Goal: Task Accomplishment & Management: Manage account settings

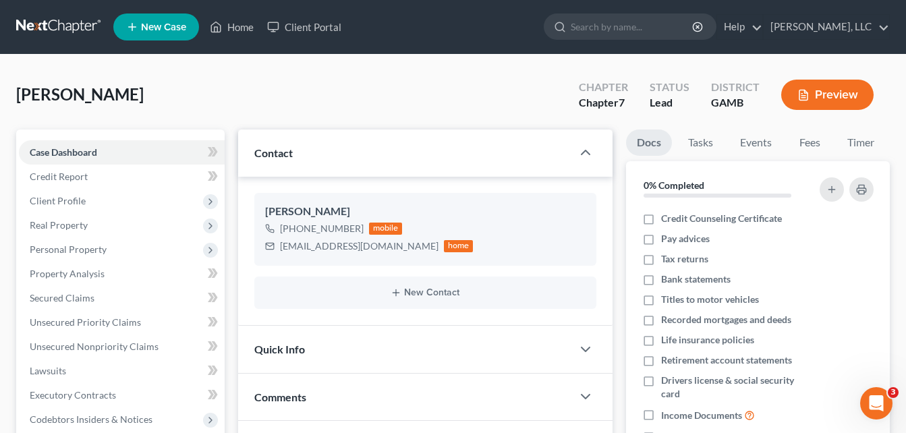
click at [294, 101] on div "[PERSON_NAME] Upgraded Chapter Chapter 7 Status Lead District [GEOGRAPHIC_DATA]…" at bounding box center [453, 100] width 874 height 59
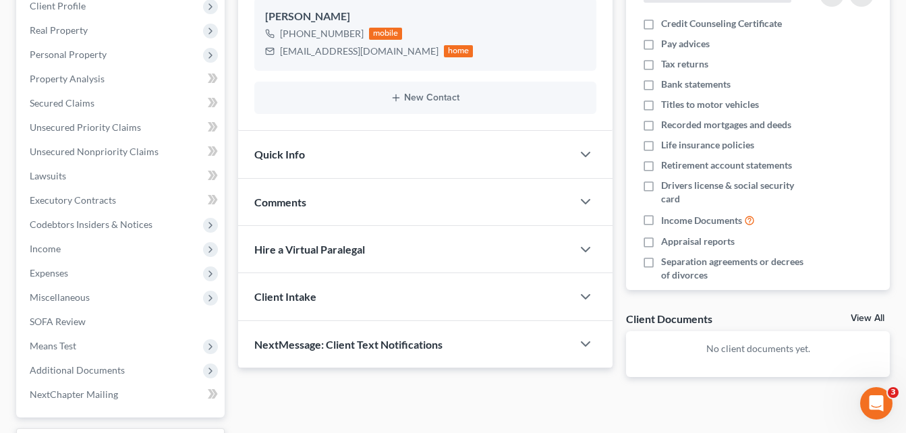
scroll to position [308, 0]
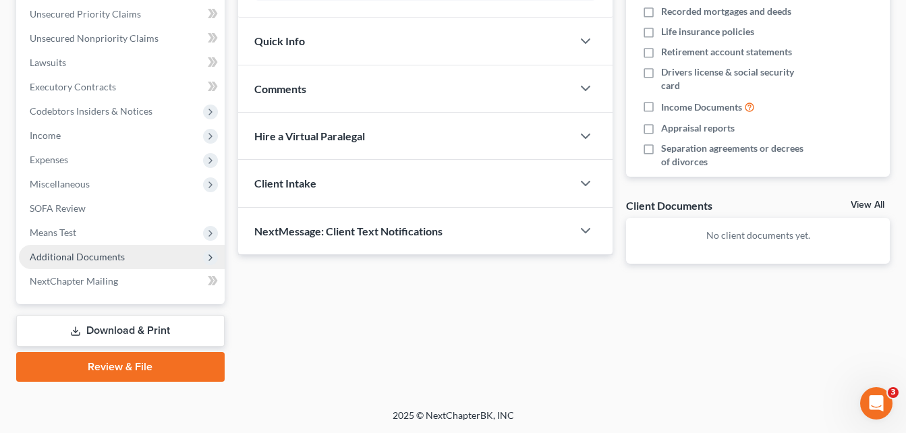
click at [107, 254] on span "Additional Documents" at bounding box center [77, 256] width 95 height 11
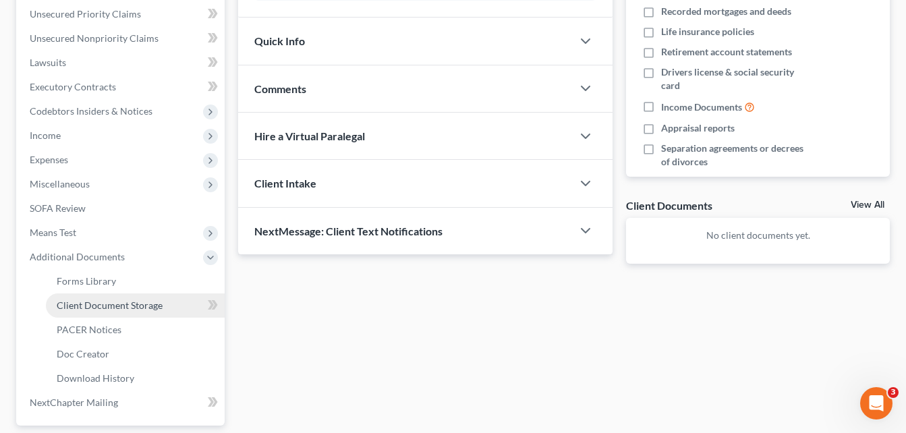
click at [108, 308] on span "Client Document Storage" at bounding box center [110, 305] width 106 height 11
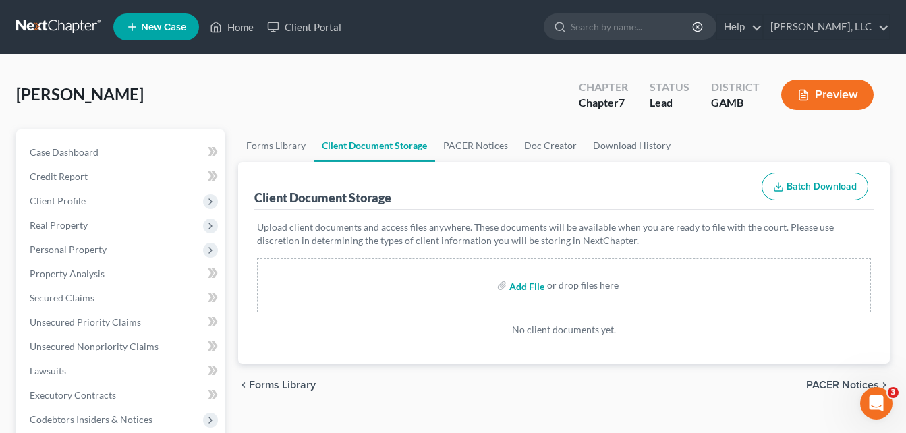
click at [530, 284] on input "file" at bounding box center [525, 285] width 32 height 24
type input "C:\fakepath\[PERSON_NAME], INTERVIEW.pdf"
click at [81, 177] on span "Credit Report" at bounding box center [59, 176] width 58 height 11
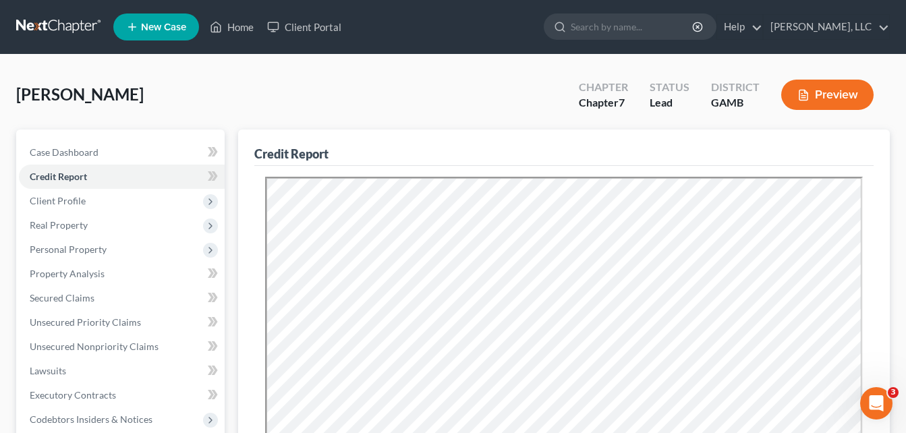
click at [236, 96] on div "[PERSON_NAME] Upgraded Chapter Chapter 7 Status Lead District [GEOGRAPHIC_DATA]…" at bounding box center [453, 100] width 874 height 59
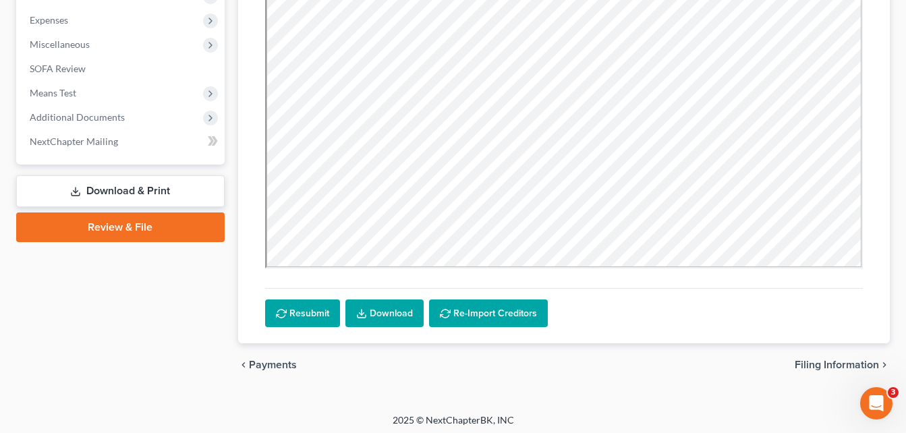
scroll to position [453, 0]
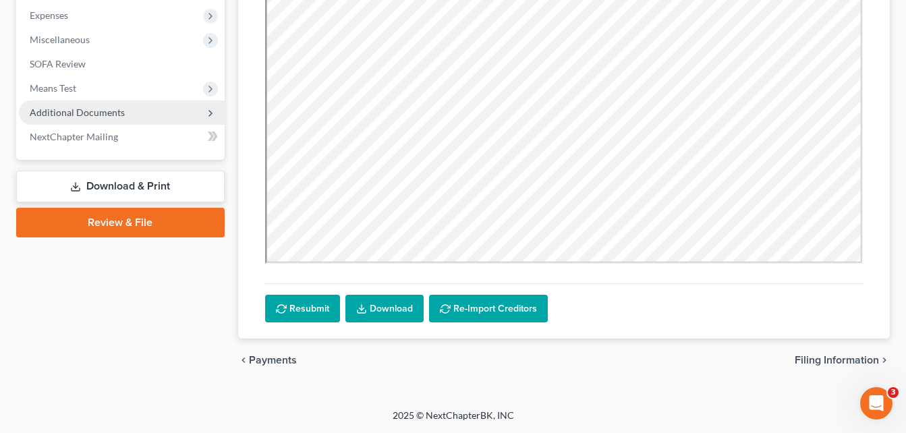
click at [113, 110] on span "Additional Documents" at bounding box center [77, 112] width 95 height 11
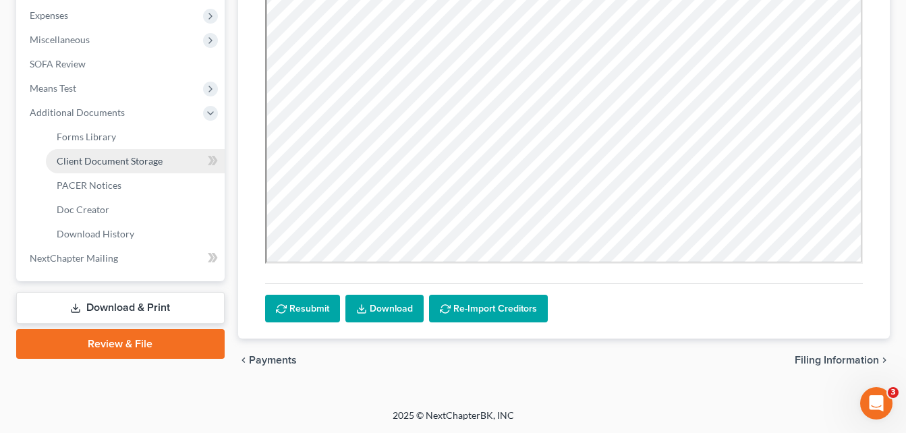
click at [101, 169] on link "Client Document Storage" at bounding box center [135, 161] width 179 height 24
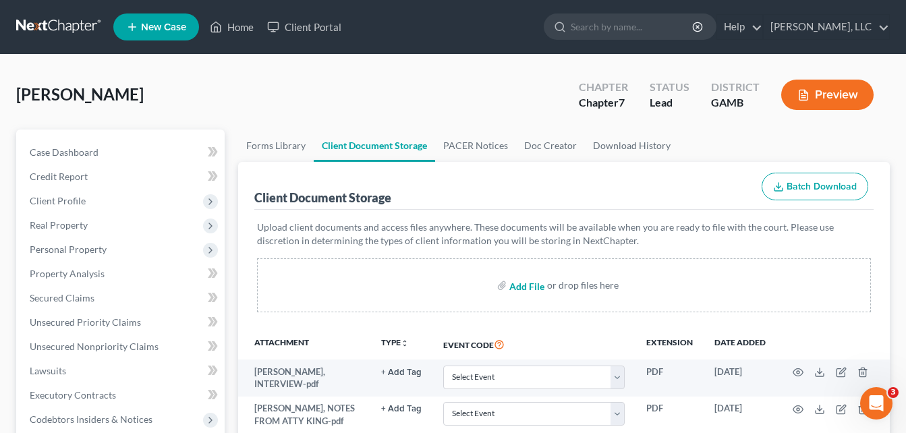
click at [513, 288] on input "file" at bounding box center [525, 285] width 32 height 24
type input "C:\fakepath\2023 tax return, [PERSON_NAME] ... federal & state.pdf"
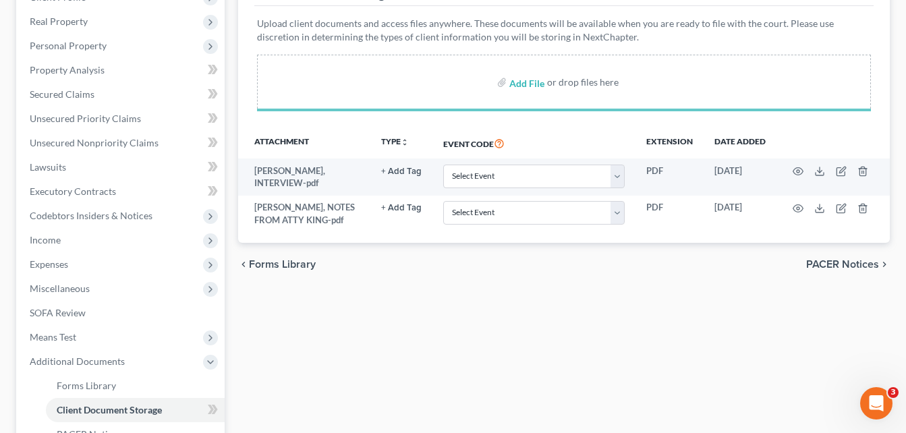
scroll to position [216, 0]
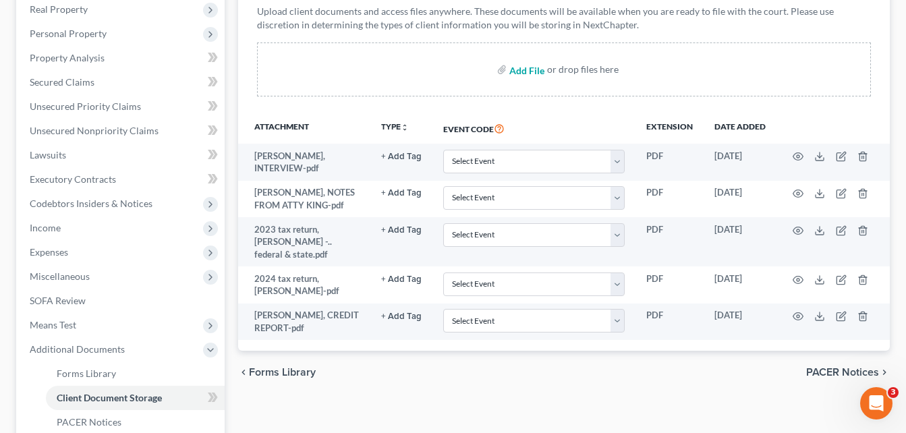
click at [516, 73] on input "file" at bounding box center [525, 69] width 32 height 24
type input "C:\fakepath\[PERSON_NAME] job [DATE].pdf"
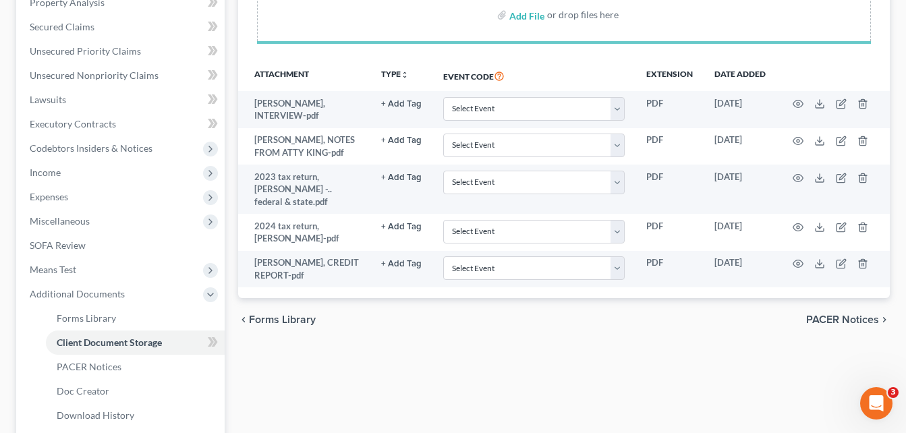
scroll to position [270, 0]
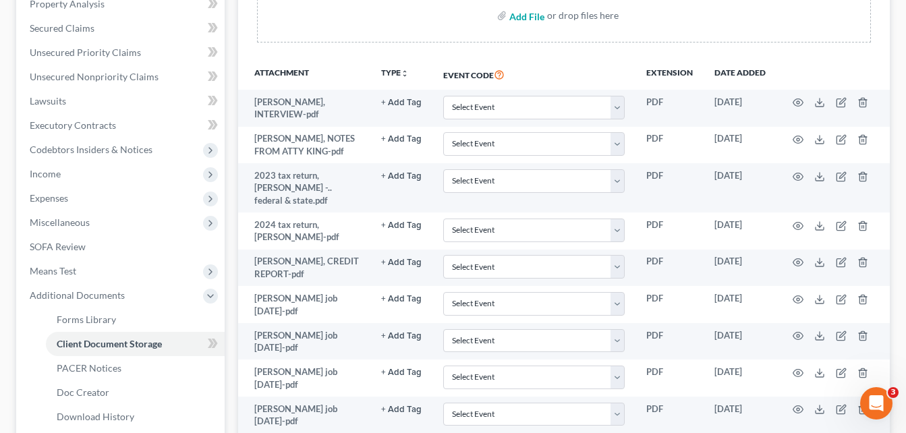
click at [524, 20] on input "file" at bounding box center [525, 15] width 32 height 24
type input "C:\fakepath\may, june, [DATE] INCOME & EXPENSES.pdf"
click at [229, 322] on div "Case Dashboard Payments Invoices Payments Payments Credit Report Client Profile" at bounding box center [120, 201] width 222 height 682
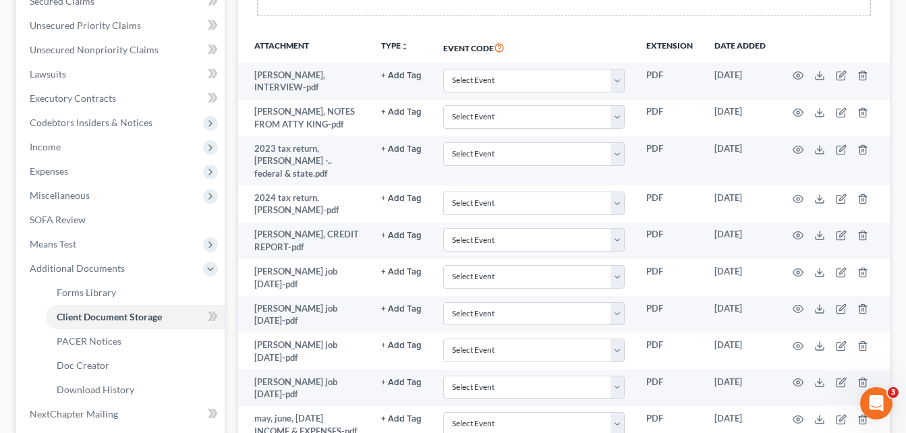
click at [229, 329] on div "Case Dashboard Payments Invoices Payments Payments Credit Report Client Profile" at bounding box center [120, 174] width 222 height 682
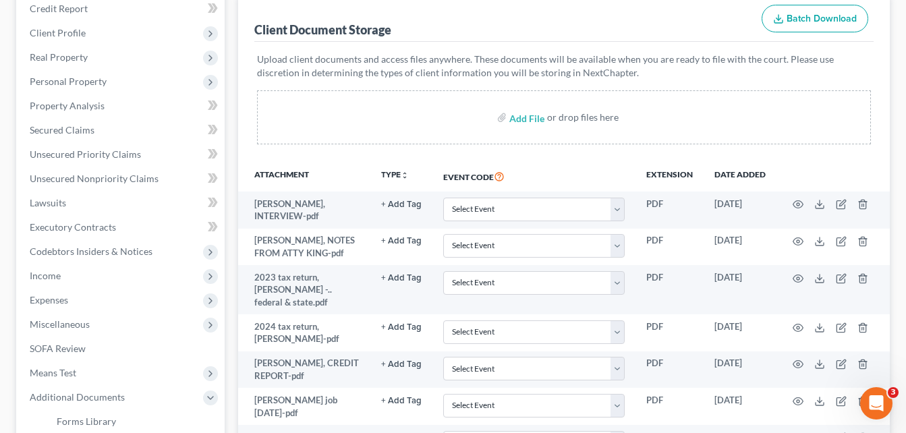
scroll to position [162, 0]
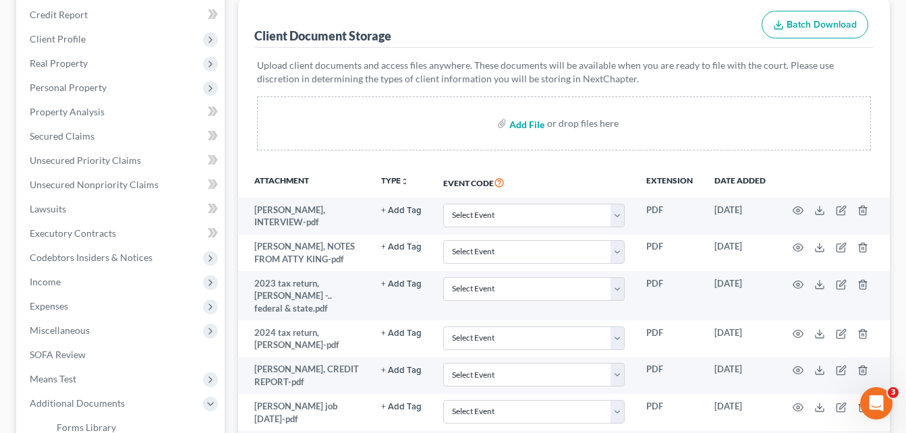
click at [517, 122] on input "file" at bounding box center [525, 123] width 32 height 24
type input "C:\fakepath\gemries job [DATE].pdf"
click at [231, 234] on div "Forms Library Client Document Storage PACER Notices Doc Creator Download Histor…" at bounding box center [563, 309] width 665 height 682
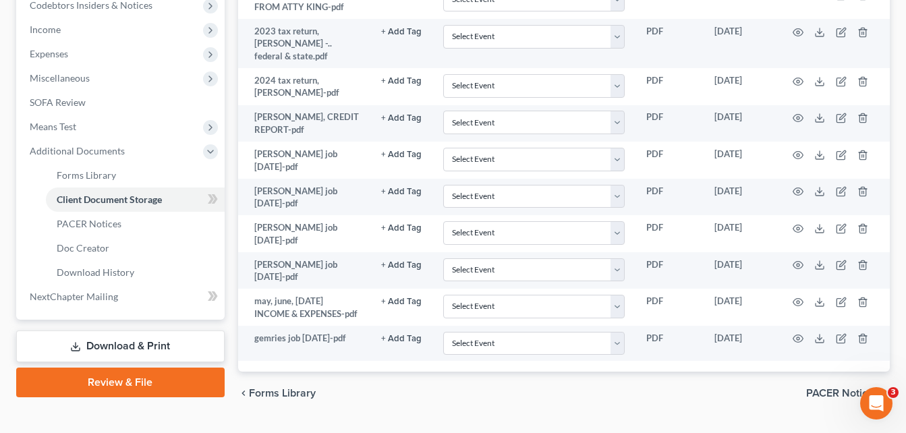
scroll to position [441, 0]
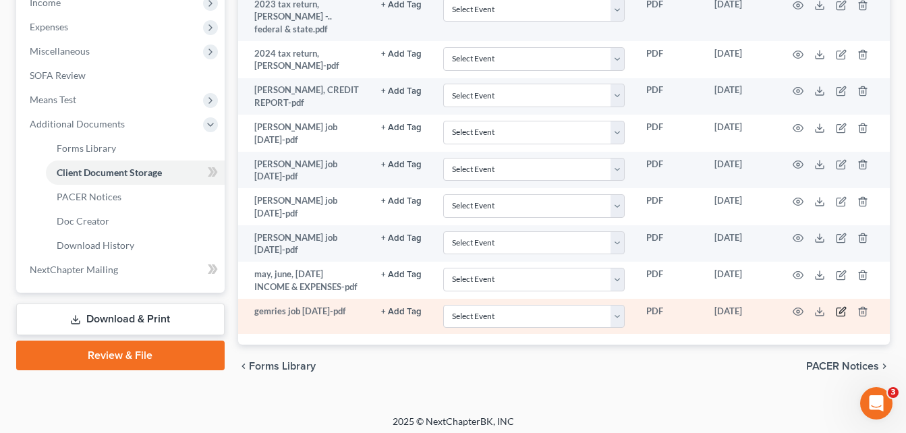
click at [841, 309] on icon "button" at bounding box center [841, 311] width 11 height 11
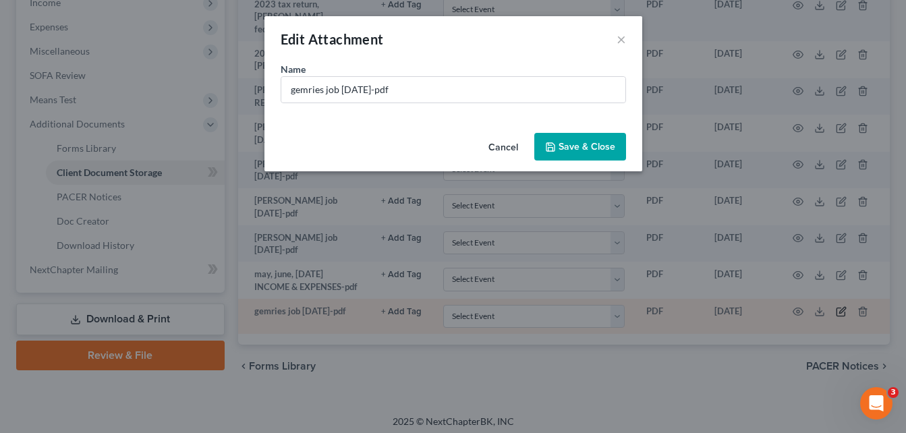
scroll to position [430, 0]
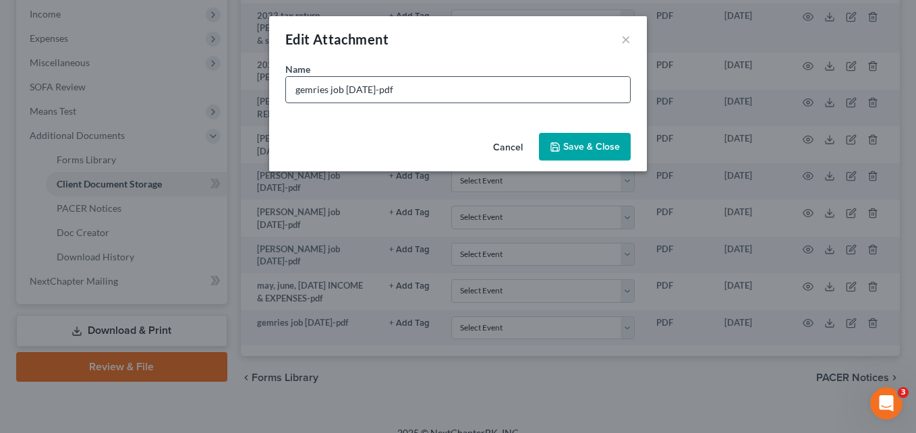
click at [429, 95] on input "gemries job [DATE]-pdf" at bounding box center [458, 90] width 344 height 26
type input "gemries job [DATE] FIRST STUB -pdf"
click at [575, 146] on span "Save & Close" at bounding box center [591, 146] width 57 height 11
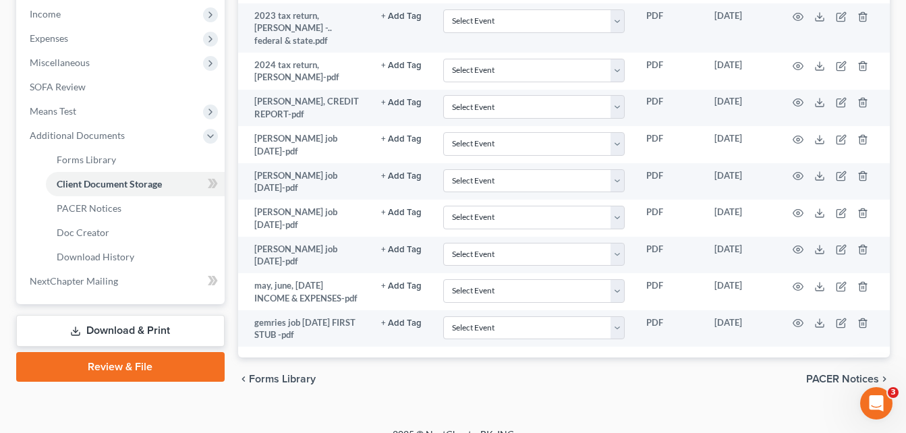
click at [231, 242] on div "Forms Library Client Document Storage PACER Notices Doc Creator Download Histor…" at bounding box center [563, 51] width 665 height 702
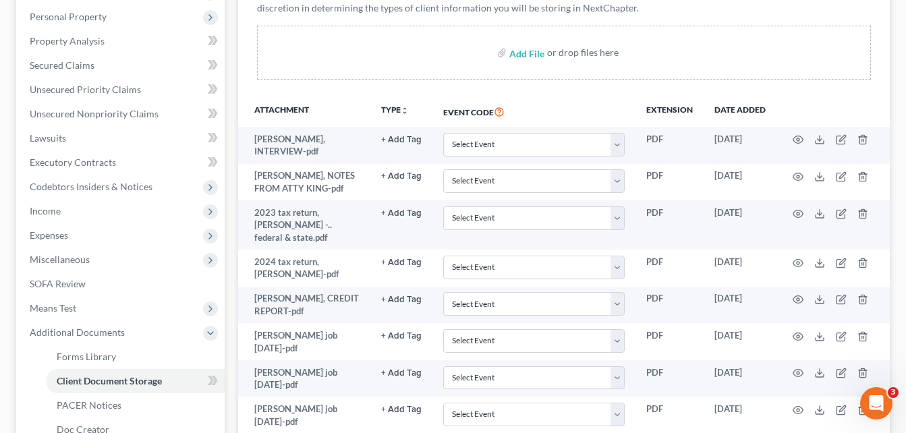
scroll to position [214, 0]
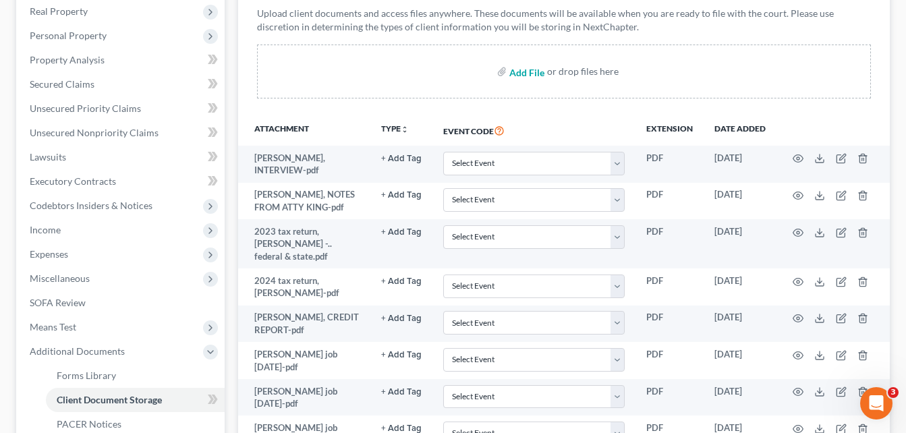
click at [521, 74] on input "file" at bounding box center [525, 71] width 32 height 24
type input "C:\fakepath\[PERSON_NAME], id.pdf"
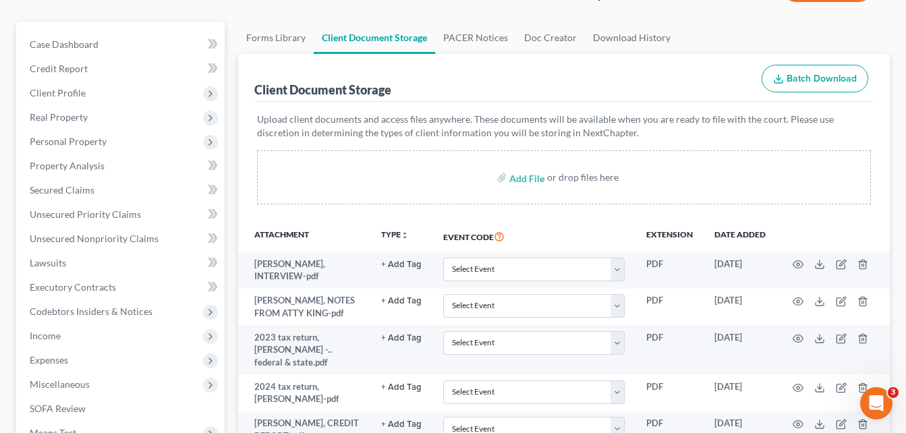
scroll to position [0, 0]
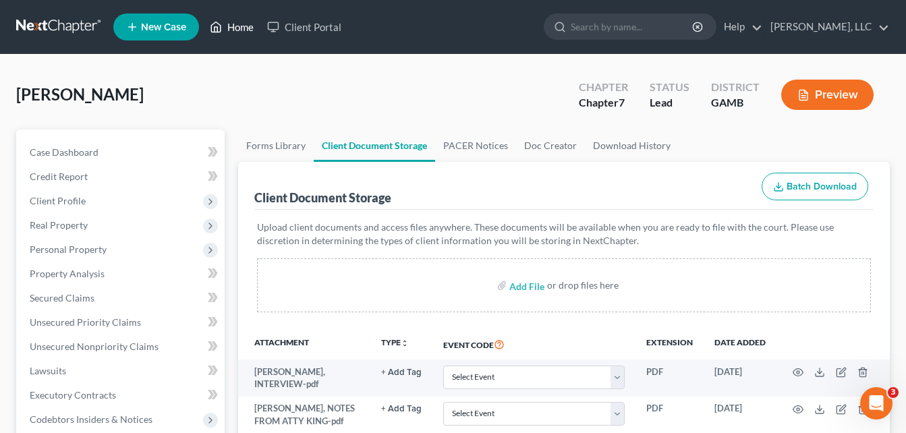
click at [238, 28] on link "Home" at bounding box center [231, 27] width 57 height 24
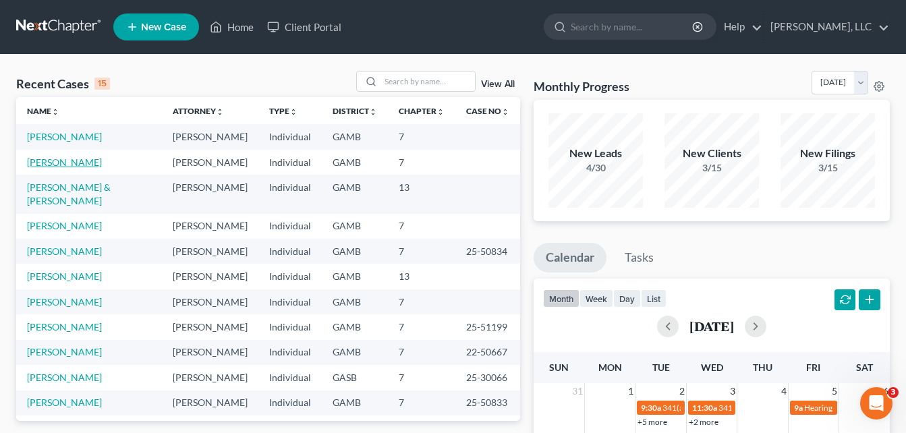
click at [58, 164] on link "[PERSON_NAME]" at bounding box center [64, 162] width 75 height 11
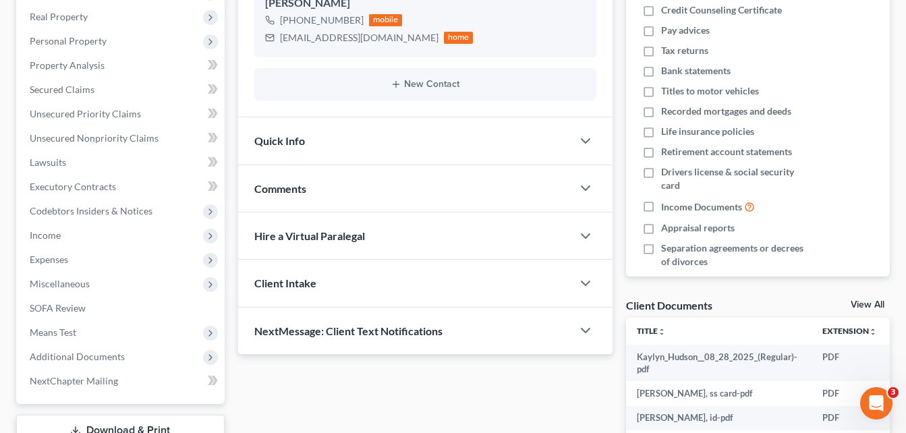
scroll to position [216, 0]
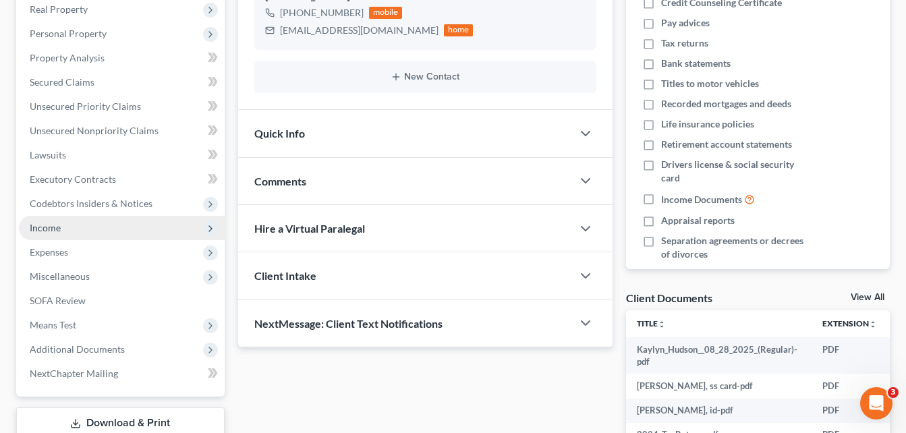
click at [49, 237] on span "Income" at bounding box center [122, 228] width 206 height 24
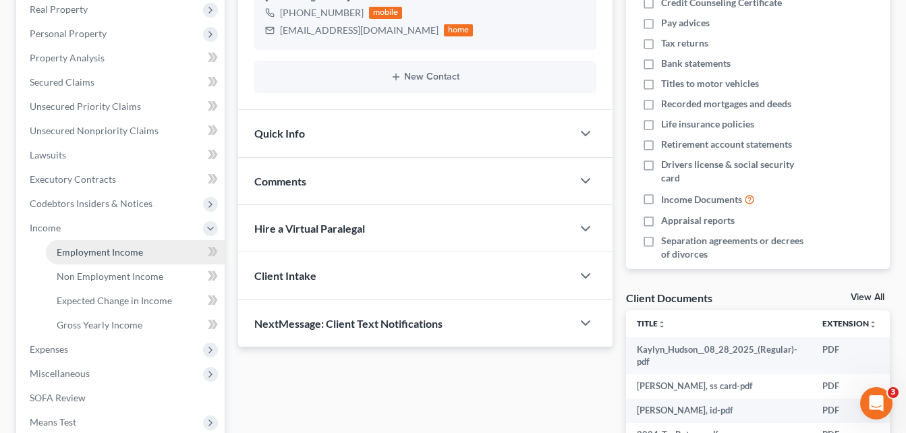
click at [65, 258] on link "Employment Income" at bounding box center [135, 252] width 179 height 24
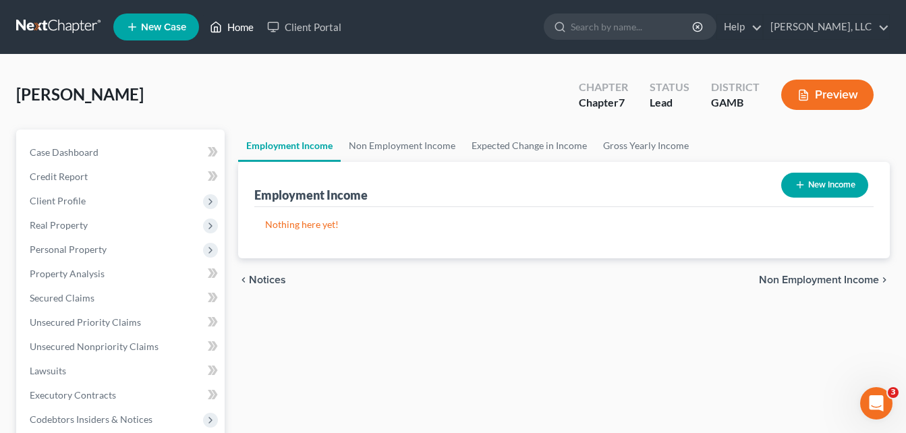
click at [233, 30] on link "Home" at bounding box center [231, 27] width 57 height 24
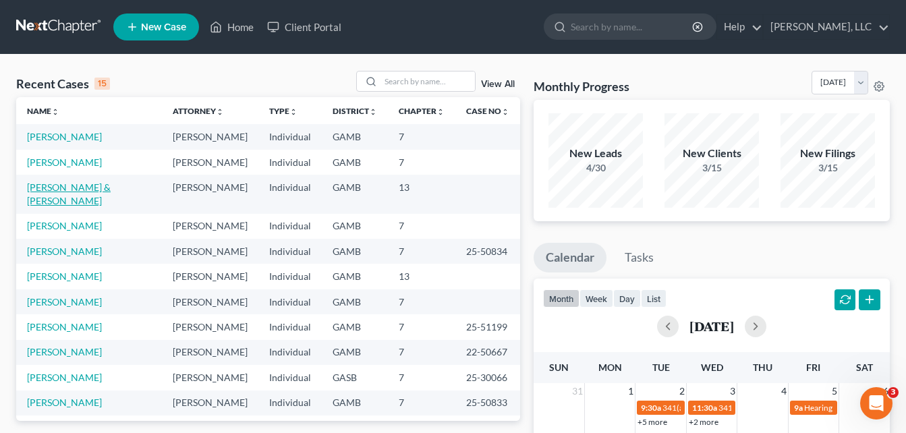
click at [73, 186] on link "[PERSON_NAME] & [PERSON_NAME]" at bounding box center [69, 193] width 84 height 25
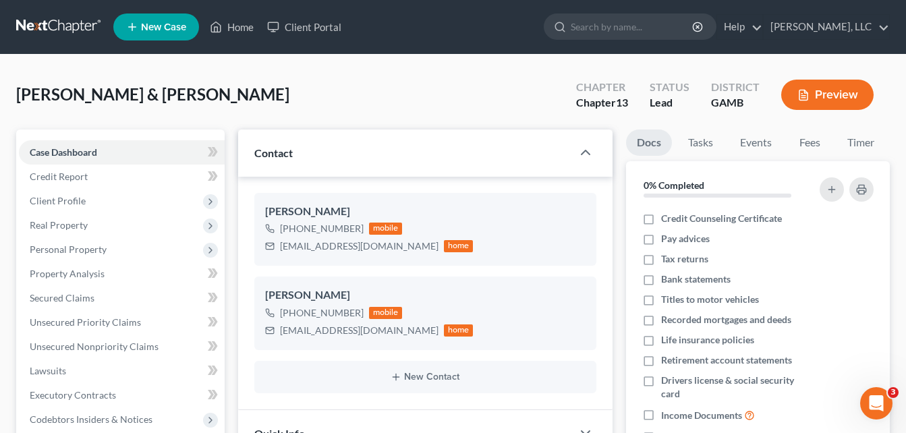
scroll to position [73, 0]
click at [246, 103] on span "[PERSON_NAME] & [PERSON_NAME]" at bounding box center [152, 94] width 273 height 20
click at [233, 114] on div "[PERSON_NAME] & [PERSON_NAME] Upgraded Chapter Chapter 13 Status Lead District …" at bounding box center [453, 100] width 874 height 59
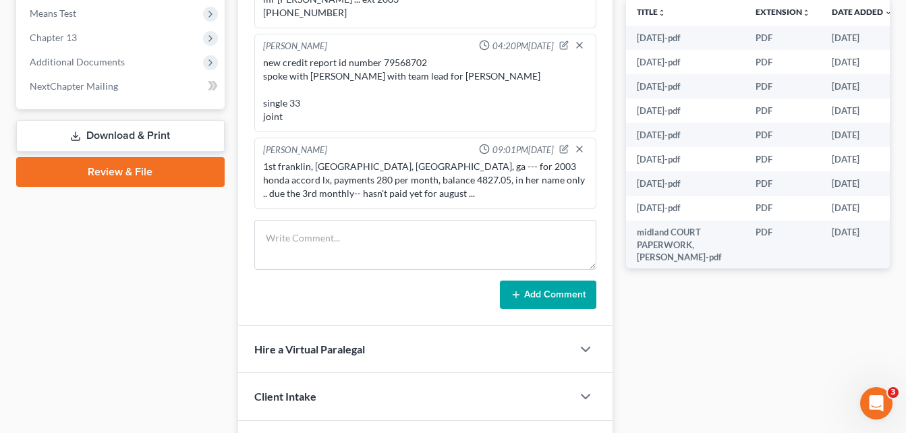
scroll to position [506, 0]
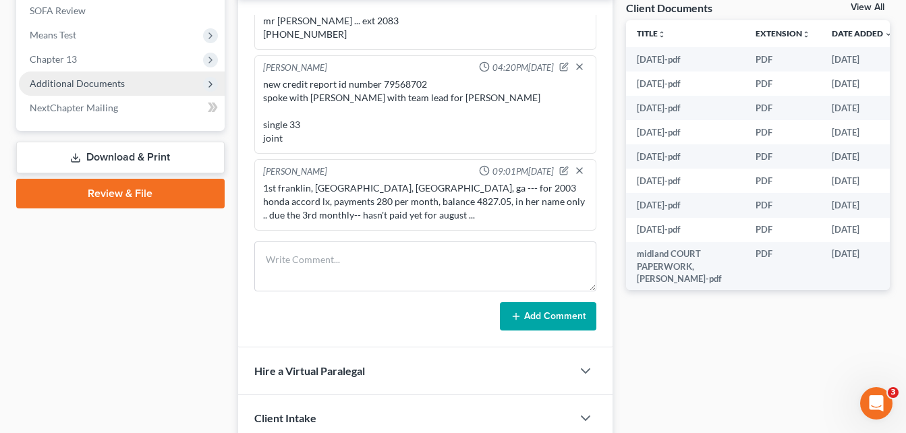
click at [146, 78] on span "Additional Documents" at bounding box center [122, 84] width 206 height 24
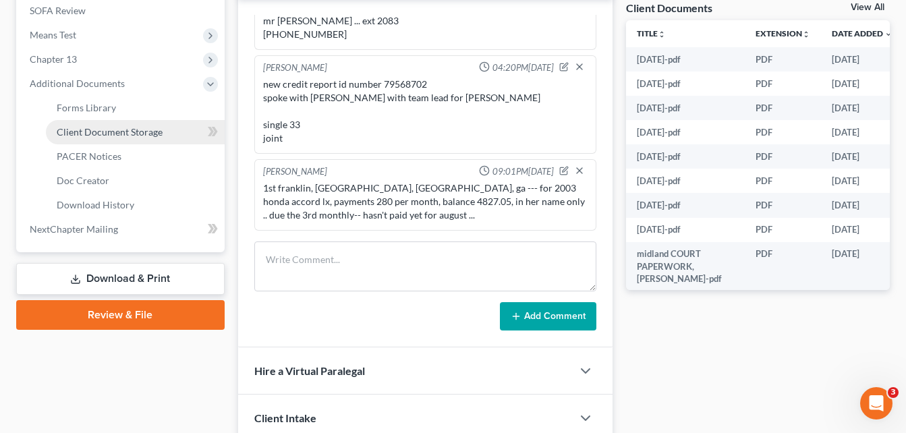
click at [123, 134] on span "Client Document Storage" at bounding box center [110, 131] width 106 height 11
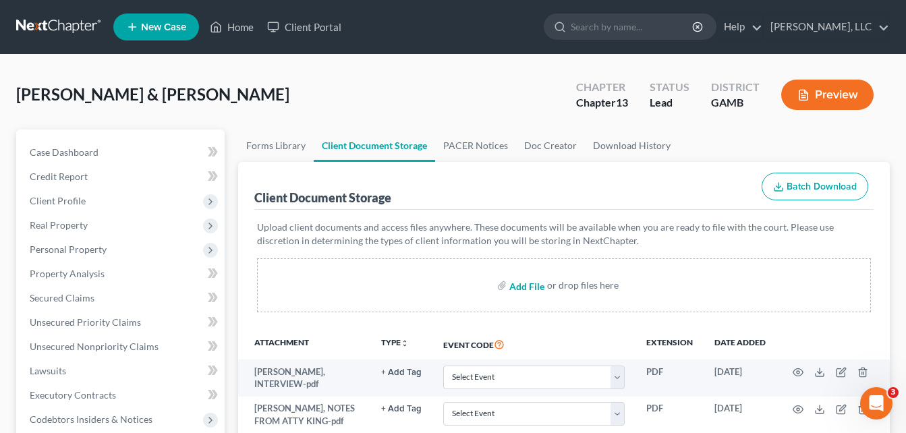
click at [520, 286] on input "file" at bounding box center [525, 285] width 32 height 24
type input "C:\fakepath\HONDA & CAMRY NOTES, SEE THIS ATTY KING.pdf"
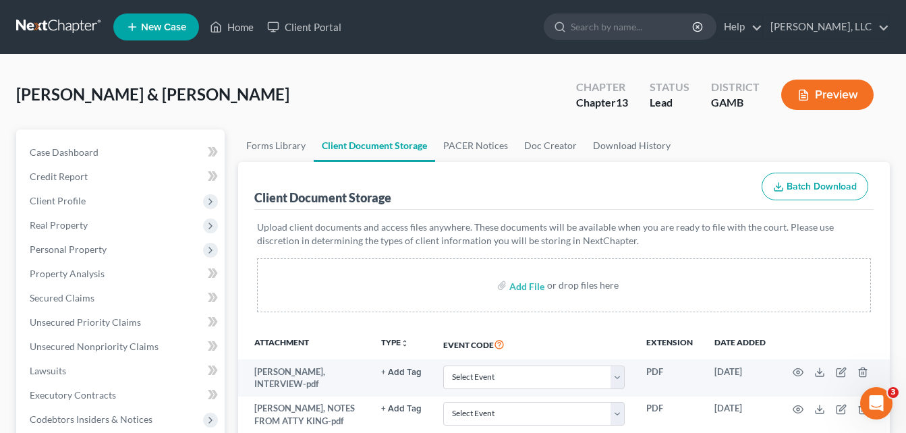
click at [238, 30] on link "Home" at bounding box center [231, 27] width 57 height 24
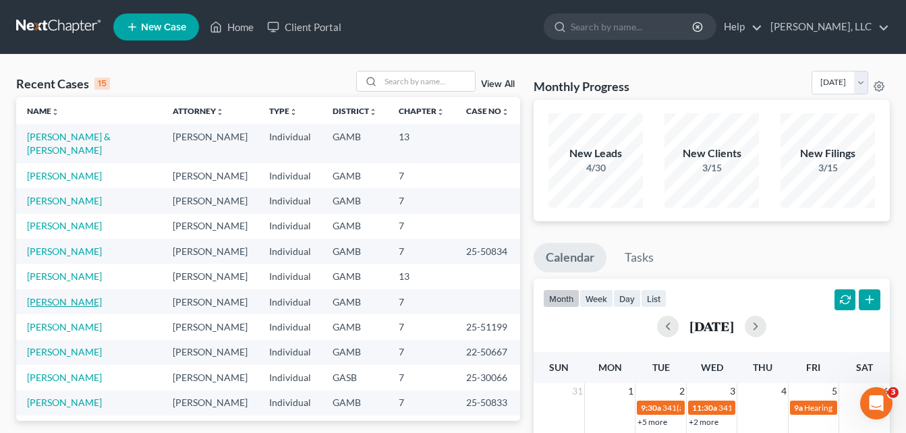
click at [51, 304] on link "[PERSON_NAME]" at bounding box center [64, 301] width 75 height 11
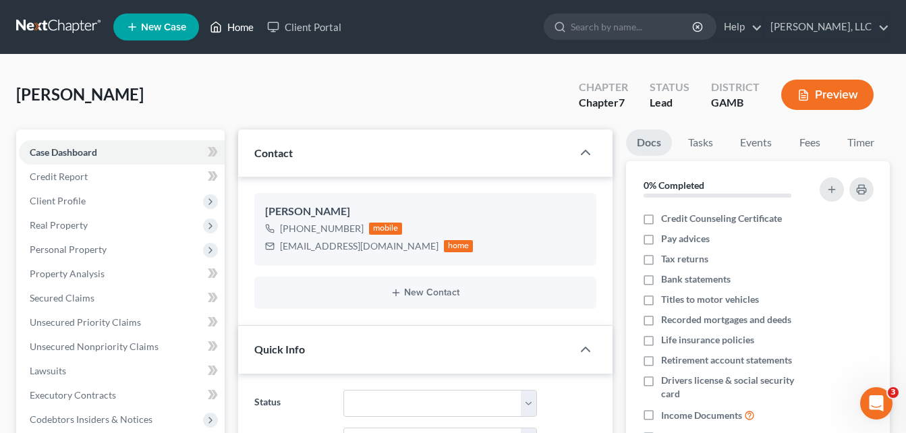
click at [244, 29] on link "Home" at bounding box center [231, 27] width 57 height 24
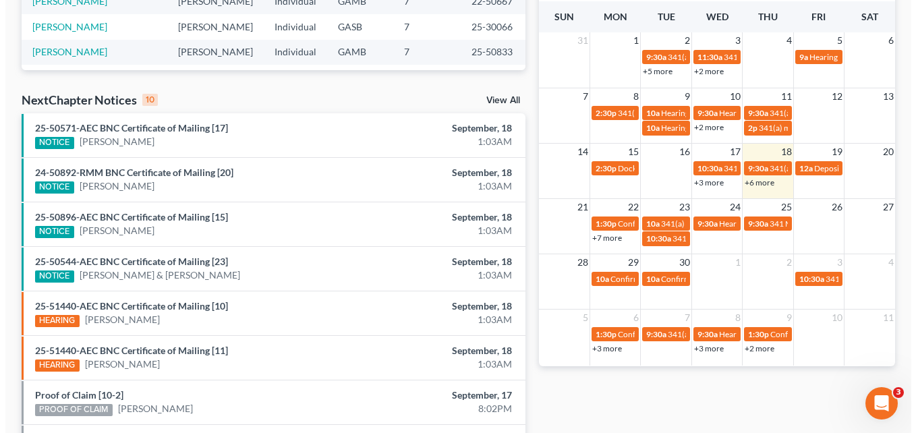
scroll to position [378, 0]
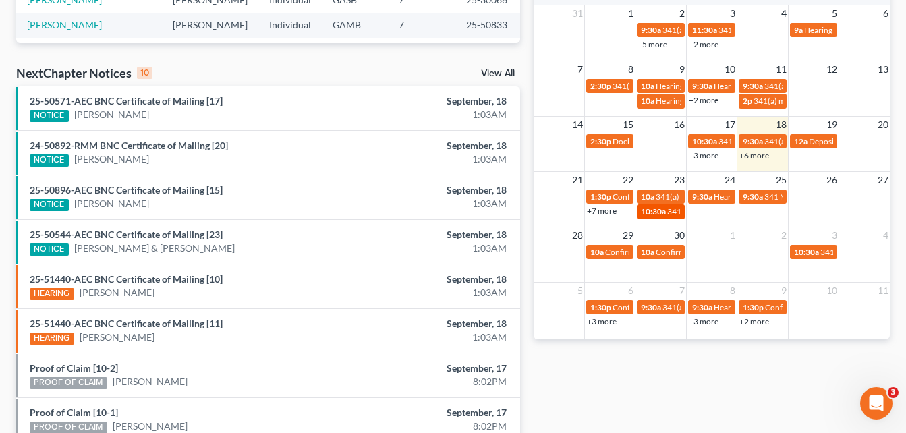
click at [651, 214] on span "10:30a" at bounding box center [653, 211] width 25 height 10
